Goal: Information Seeking & Learning: Learn about a topic

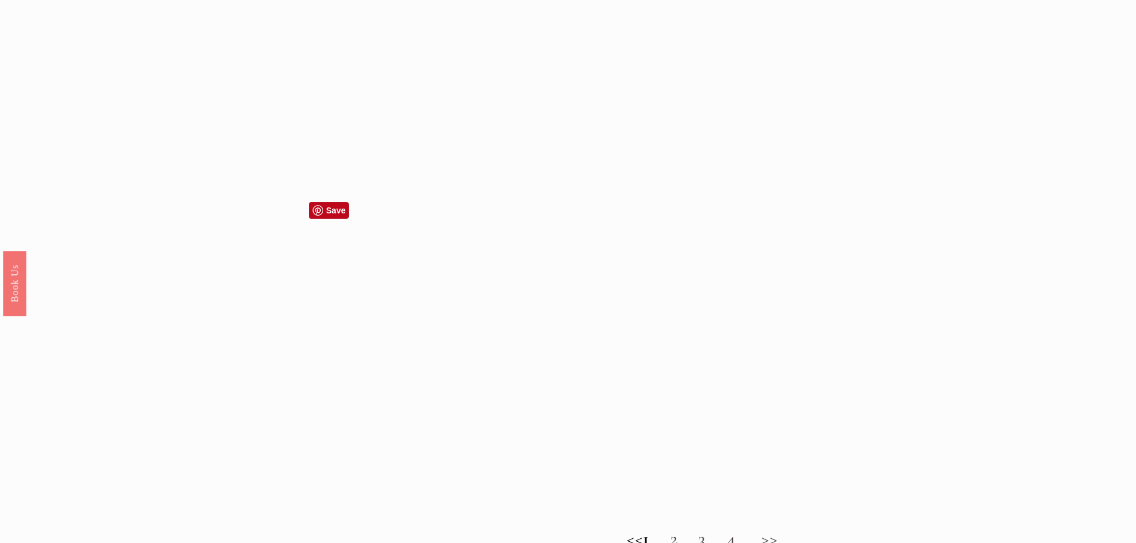
scroll to position [954, 0]
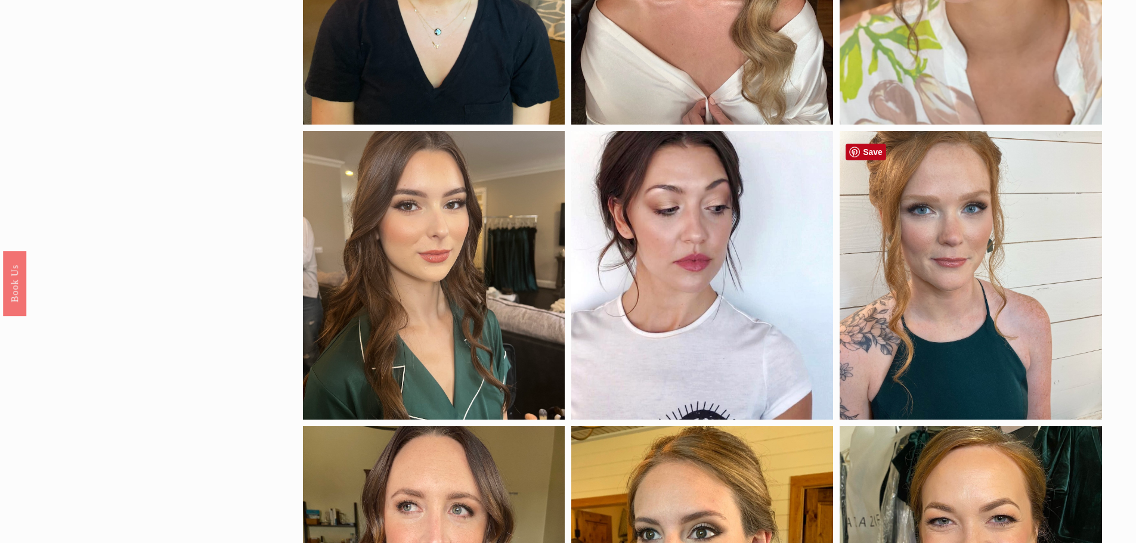
click at [968, 325] on div at bounding box center [970, 275] width 262 height 289
drag, startPoint x: 968, startPoint y: 325, endPoint x: 981, endPoint y: 329, distance: 13.2
click at [981, 329] on div at bounding box center [970, 275] width 262 height 289
click at [86, 95] on div "by skintone porcelain fair medium medium-dark dark deep application airbrush tr…" at bounding box center [568, 41] width 1136 height 1708
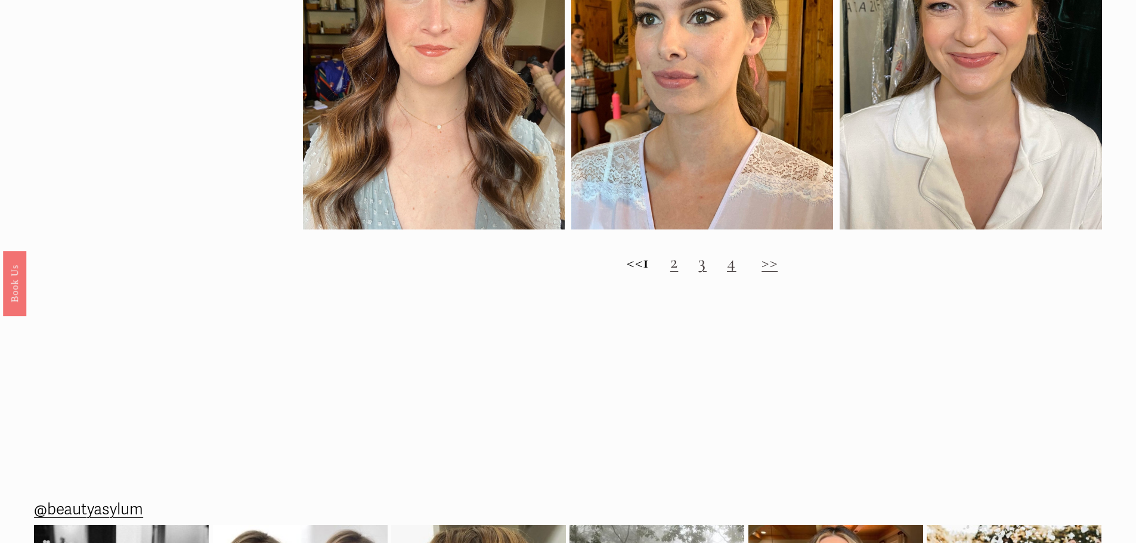
scroll to position [1490, 0]
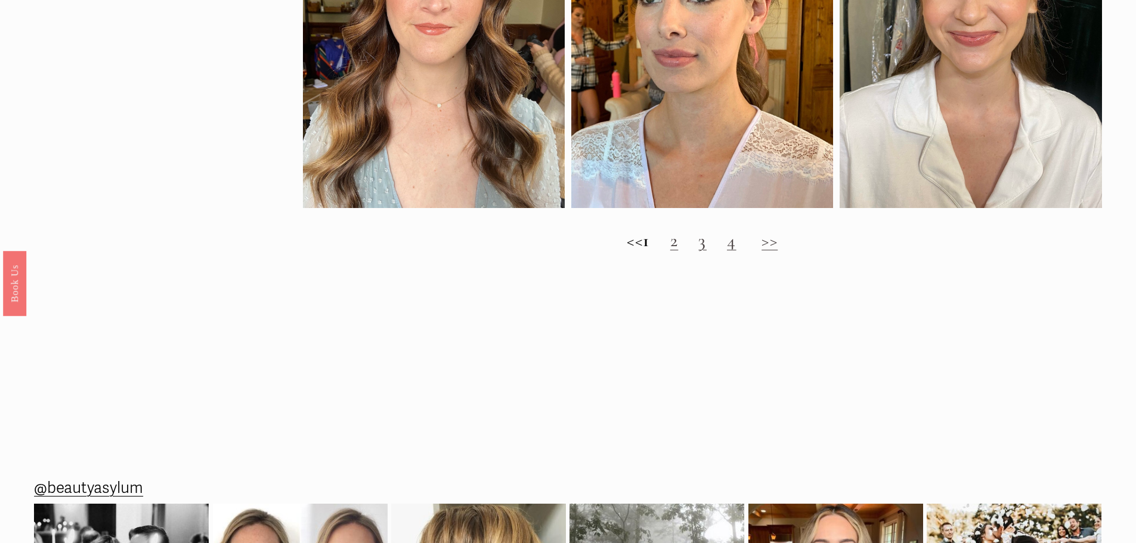
click at [679, 250] on h2 "<< 1 2 3 4 >>" at bounding box center [702, 240] width 799 height 21
click at [678, 252] on link "2" at bounding box center [674, 241] width 8 height 22
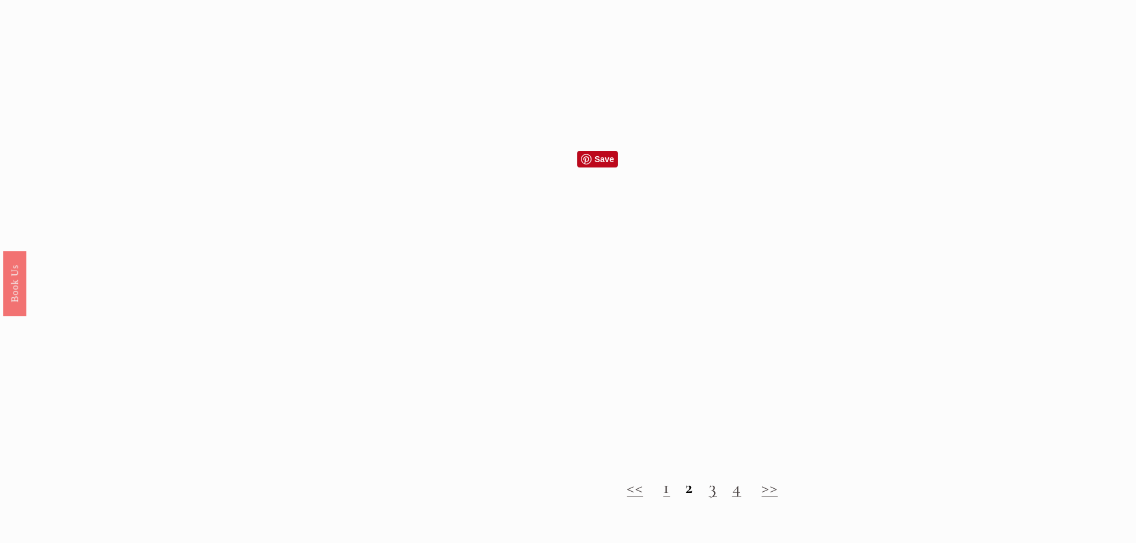
scroll to position [1312, 0]
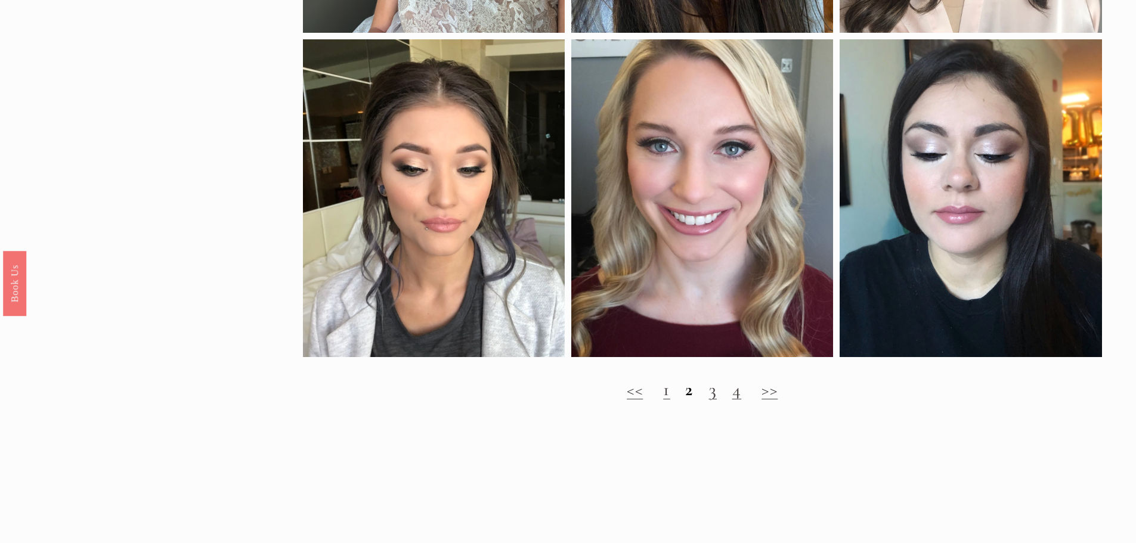
click at [710, 401] on link "3" at bounding box center [713, 390] width 8 height 22
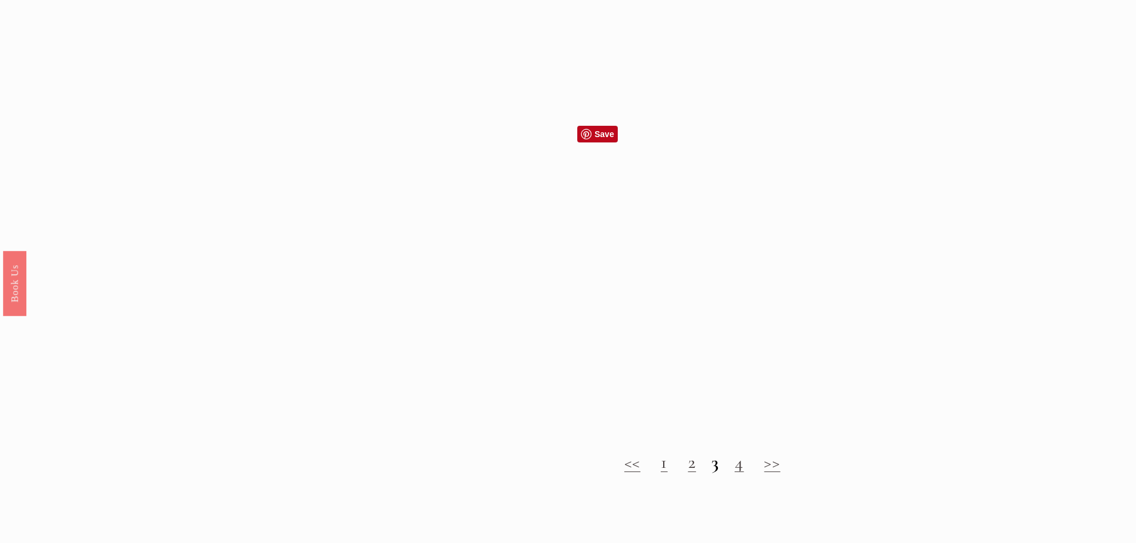
scroll to position [1490, 0]
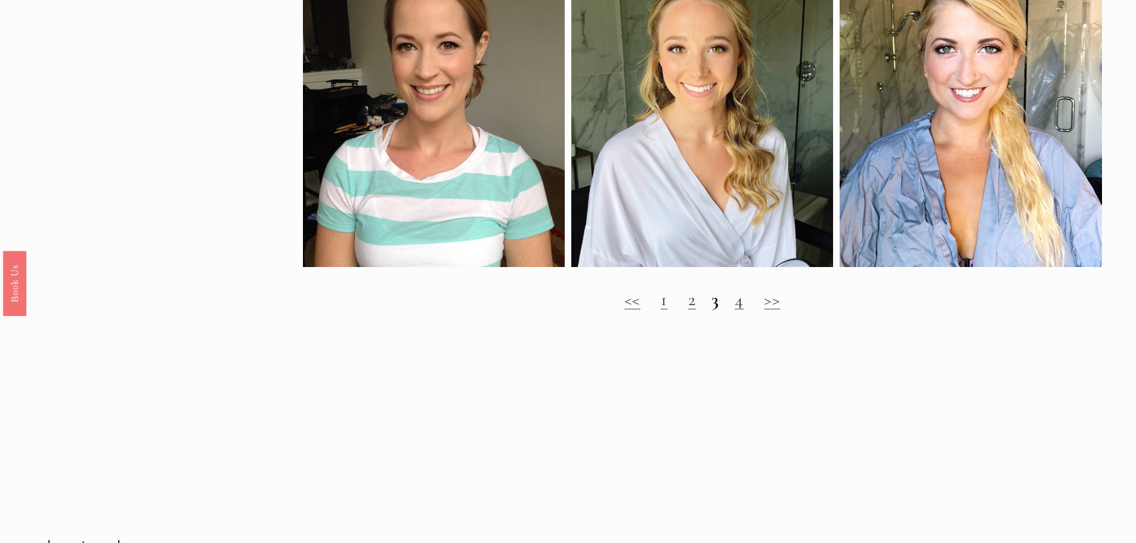
click at [735, 311] on link "4" at bounding box center [739, 300] width 10 height 22
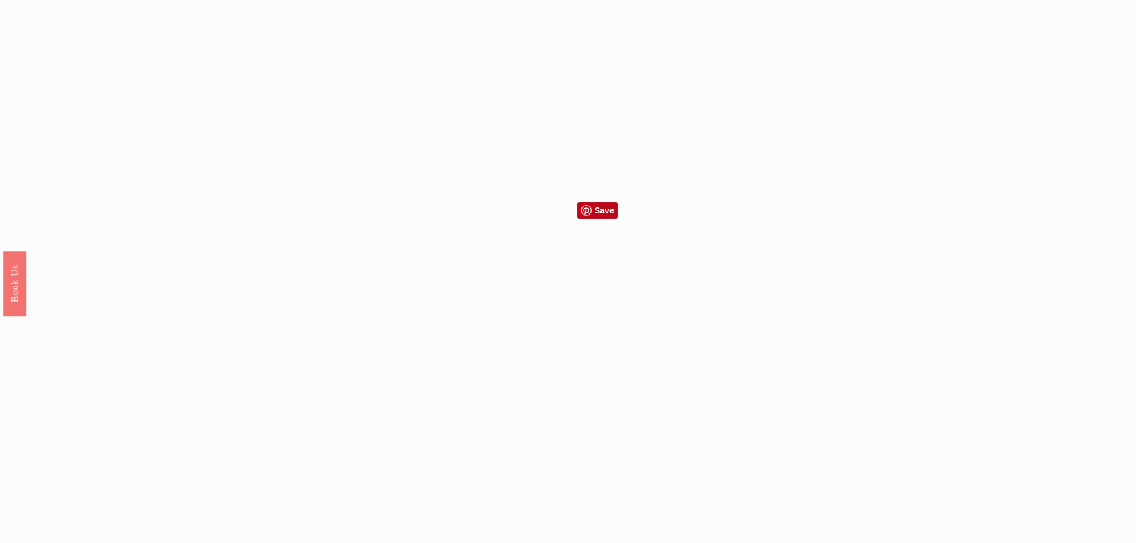
scroll to position [1312, 0]
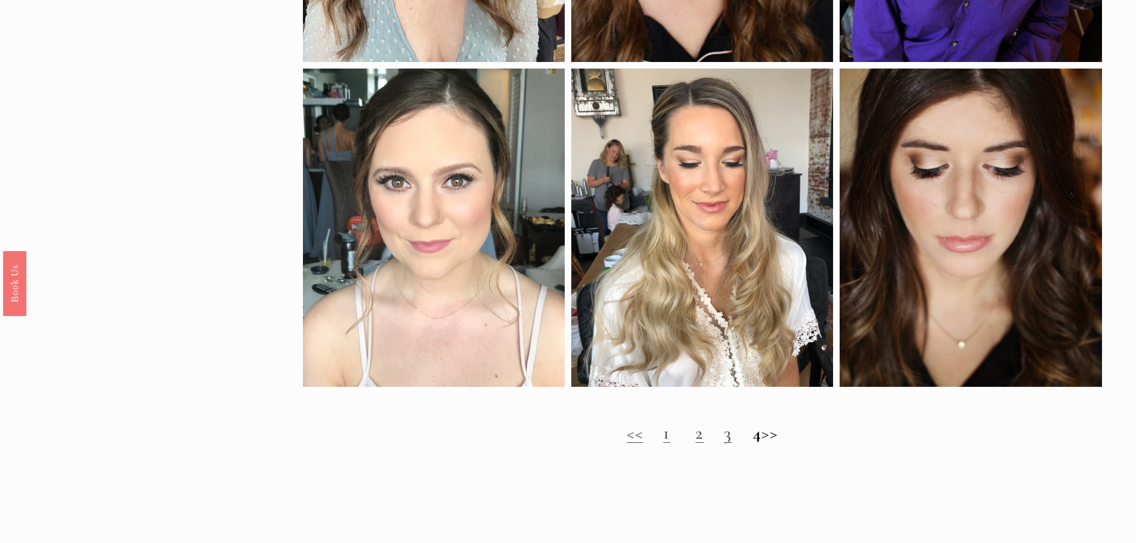
click at [663, 444] on link "1" at bounding box center [666, 433] width 7 height 22
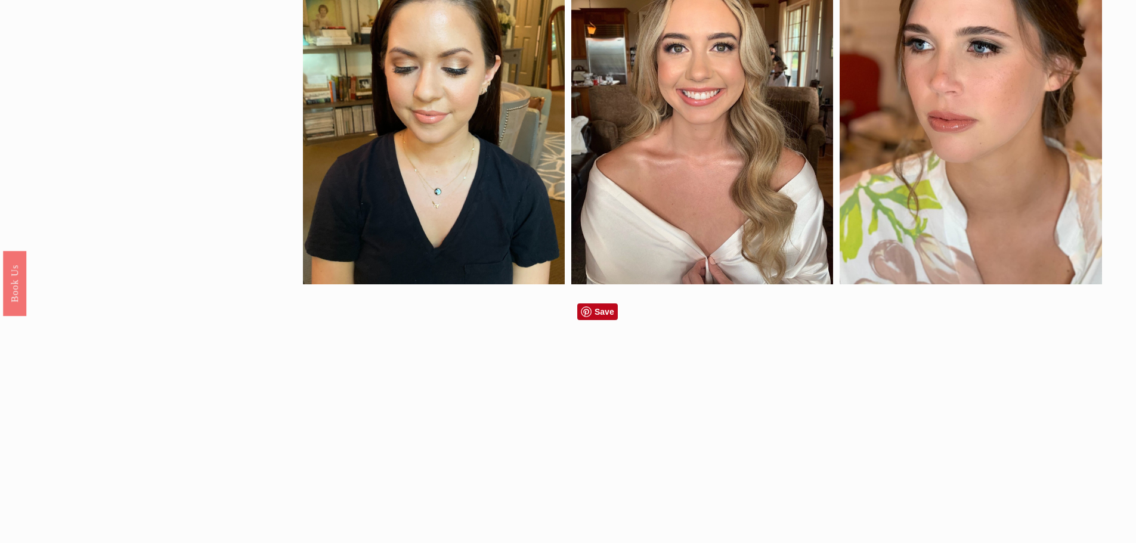
scroll to position [775, 0]
